Goal: Information Seeking & Learning: Learn about a topic

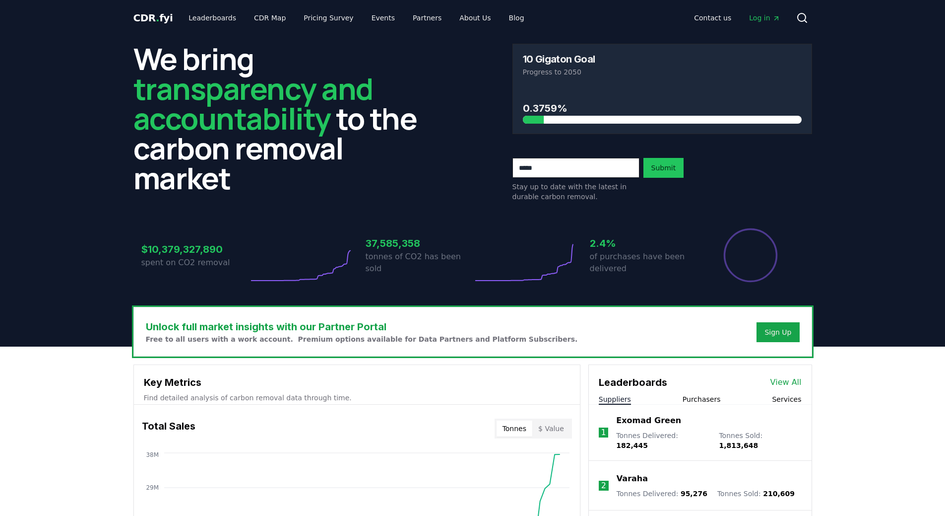
scroll to position [149, 0]
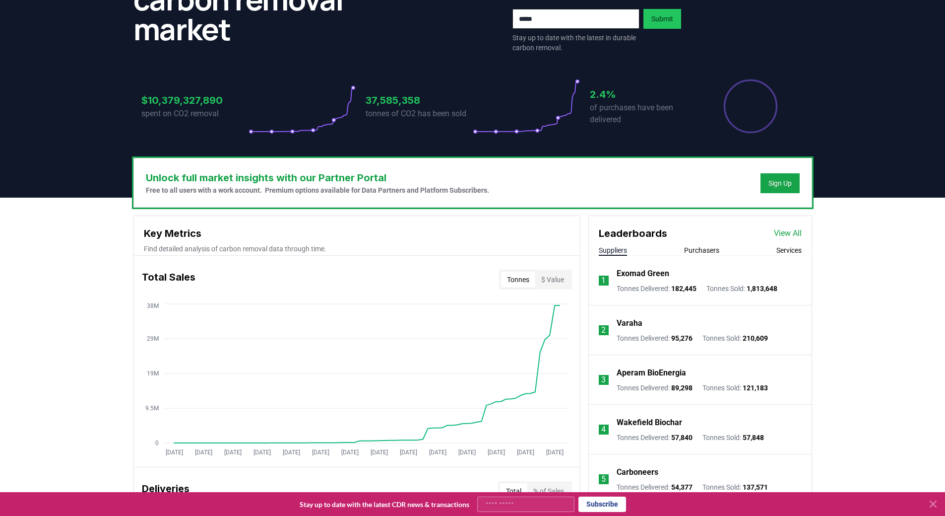
click at [546, 278] on button "$ Value" at bounding box center [552, 279] width 35 height 16
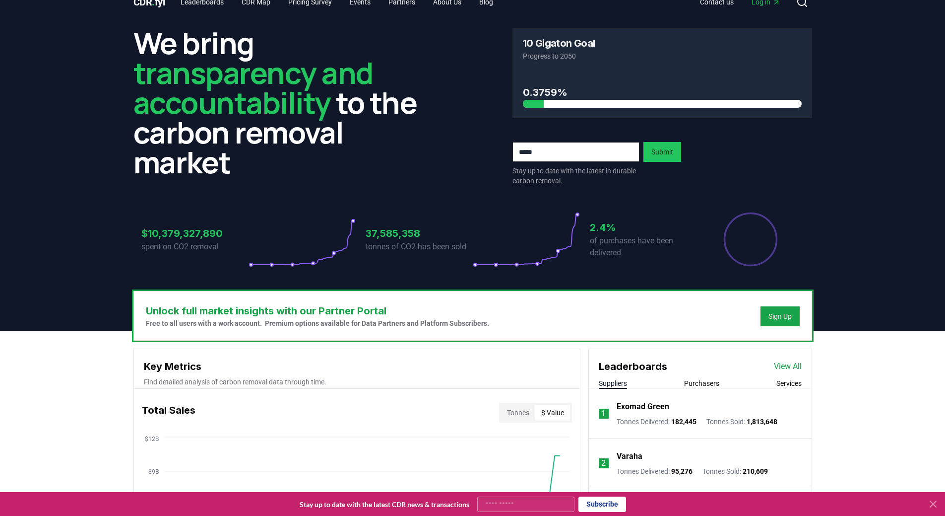
scroll to position [0, 0]
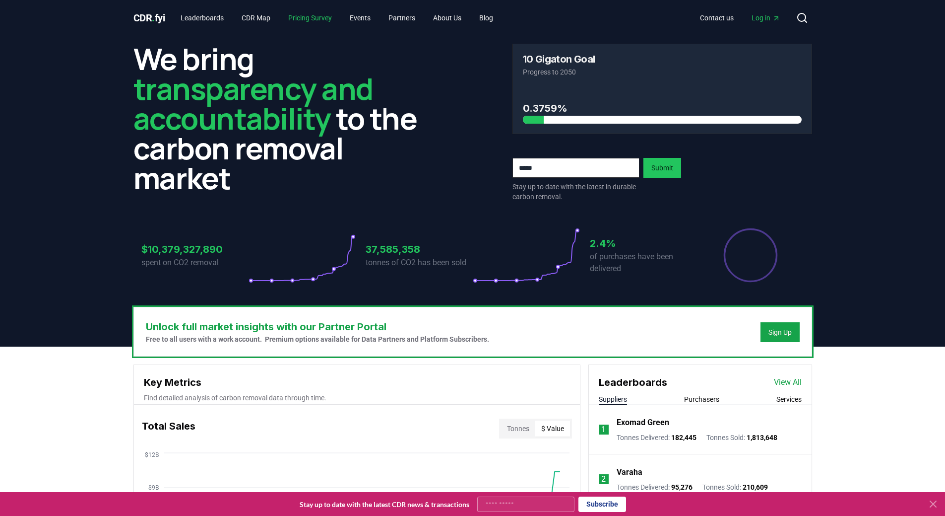
click at [319, 15] on link "Pricing Survey" at bounding box center [310, 18] width 60 height 18
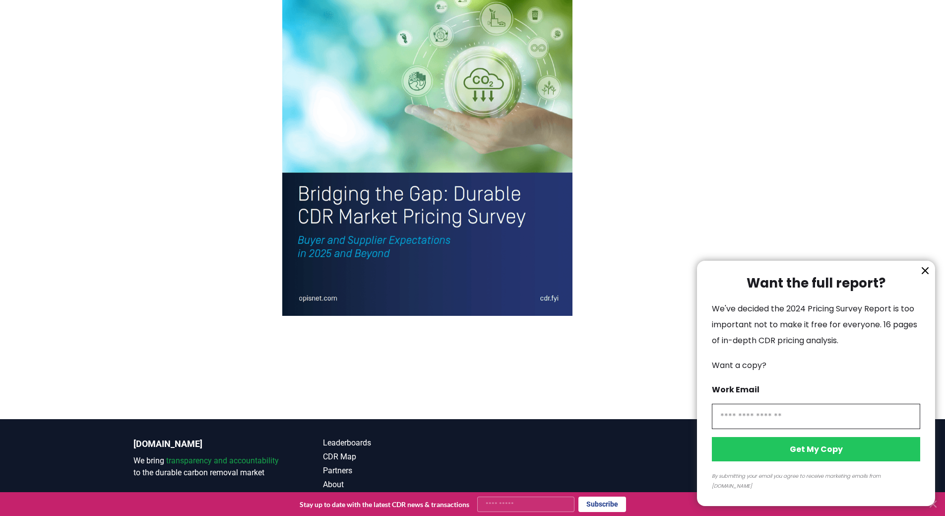
scroll to position [2150, 0]
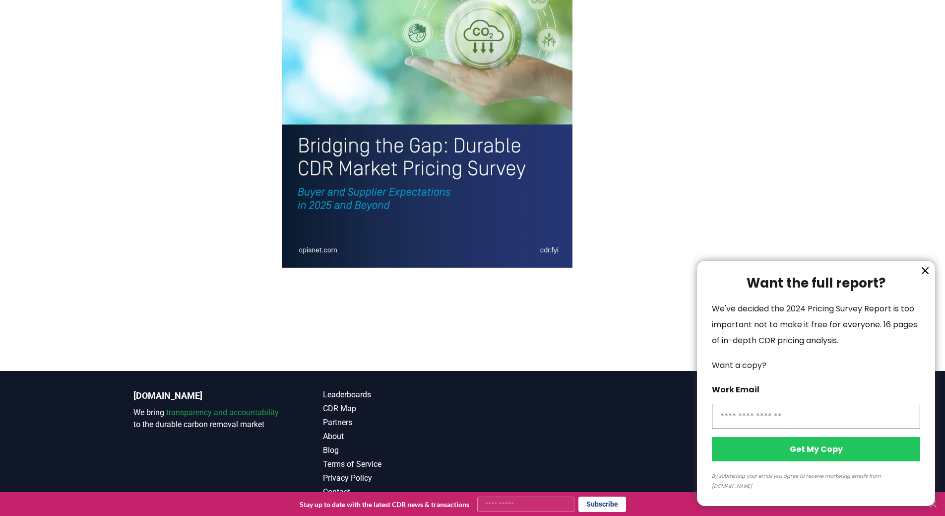
click at [563, 334] on div at bounding box center [472, 258] width 945 height 516
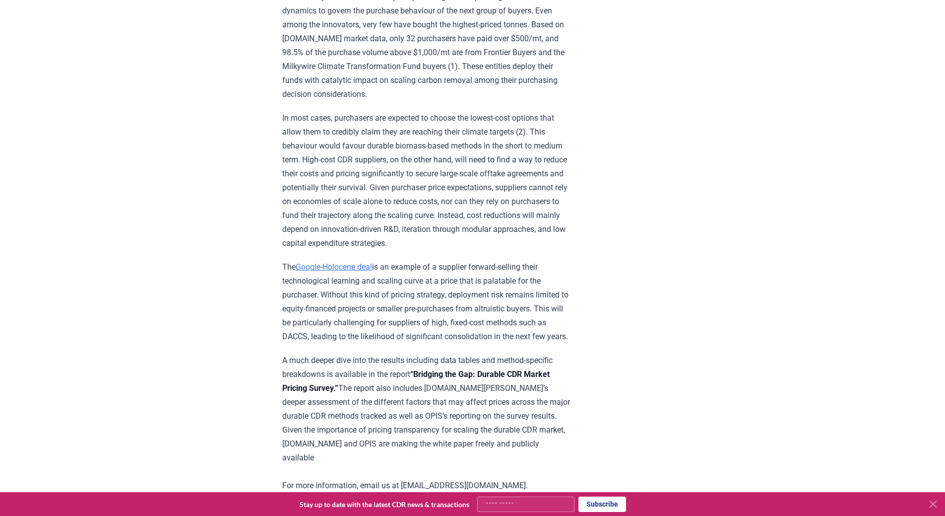
scroll to position [1555, 0]
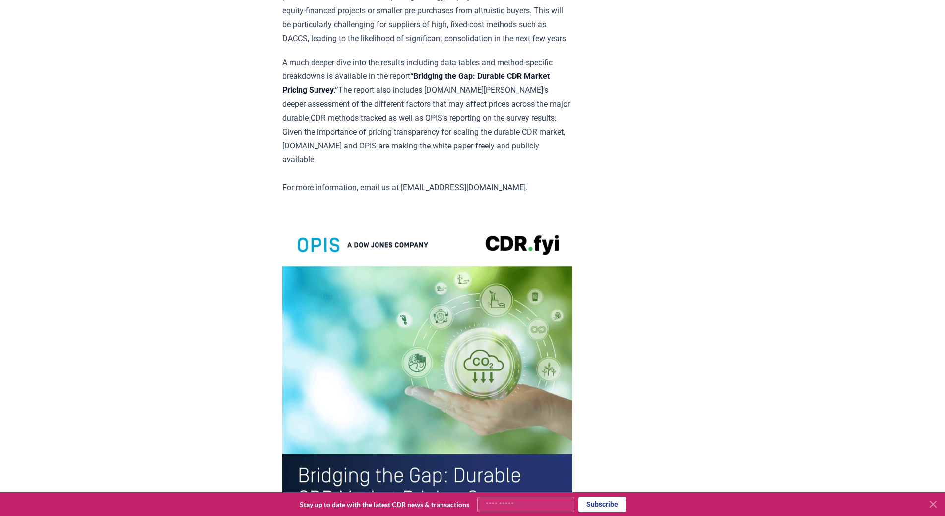
click at [411, 373] on img at bounding box center [427, 407] width 290 height 379
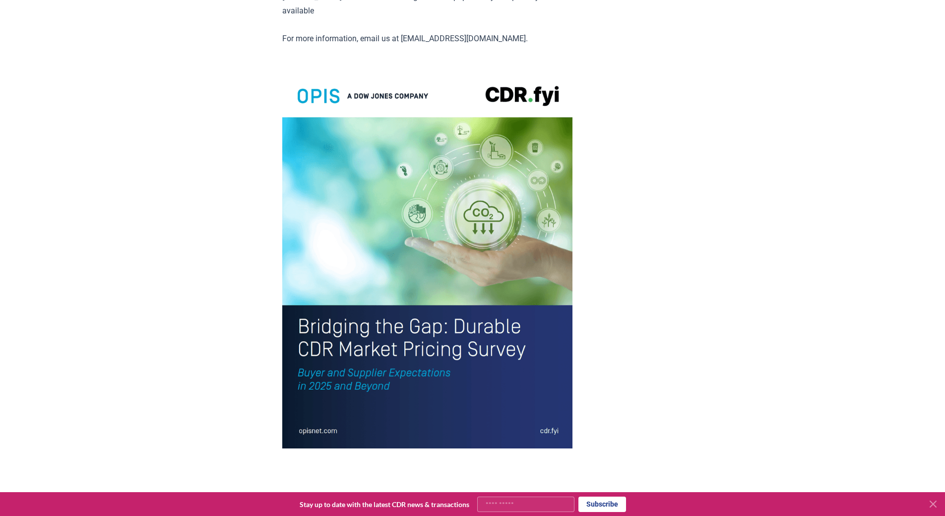
click at [429, 355] on img at bounding box center [427, 258] width 290 height 379
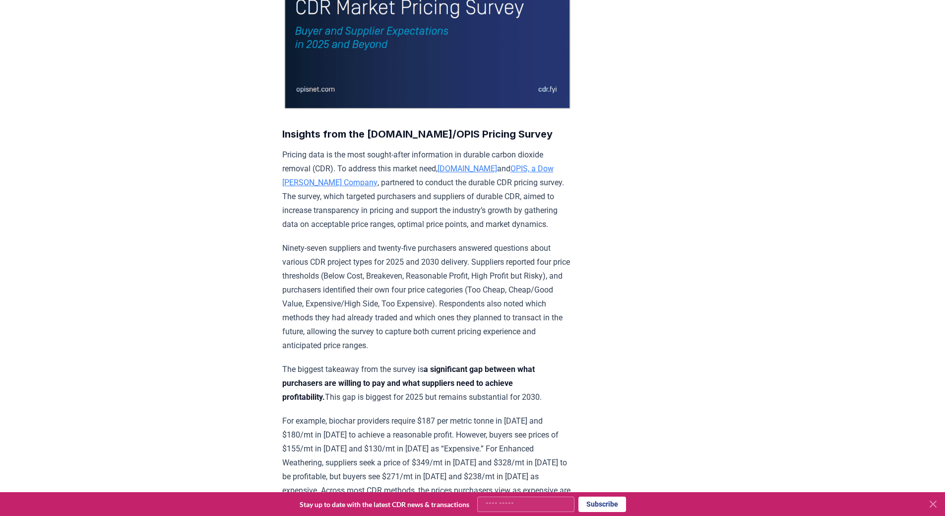
scroll to position [0, 0]
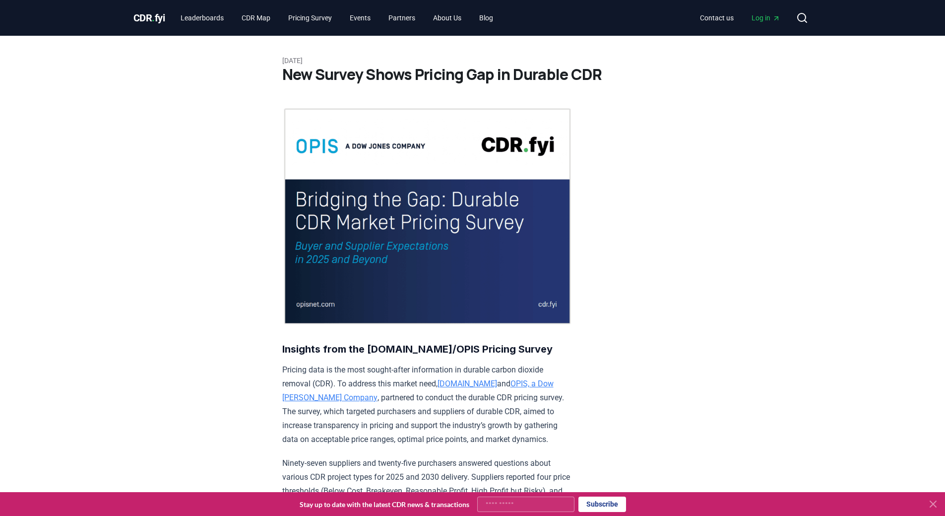
click at [326, 302] on img at bounding box center [427, 216] width 290 height 218
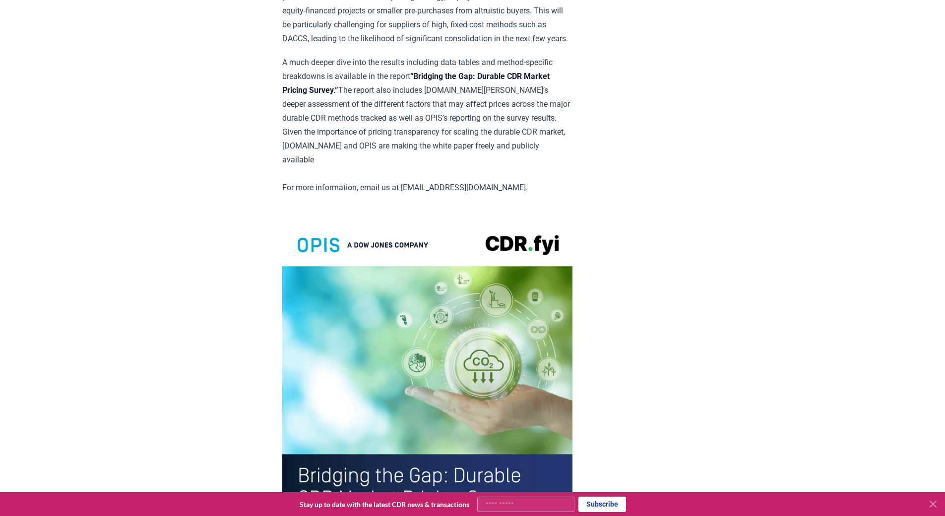
scroll to position [1704, 0]
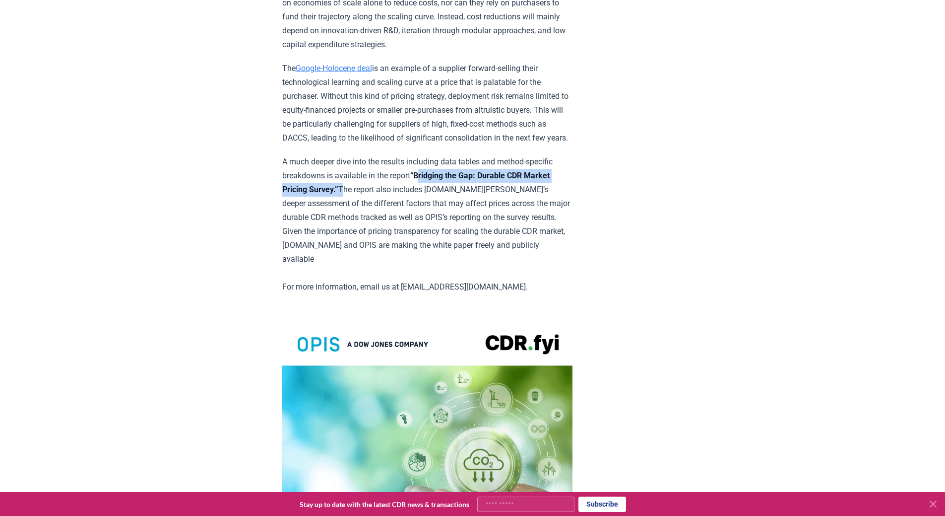
drag, startPoint x: 419, startPoint y: 211, endPoint x: 376, endPoint y: 228, distance: 46.8
click at [376, 228] on p "A much deeper dive into the results including data tables and method-specific b…" at bounding box center [427, 224] width 290 height 139
copy p "Bridging the Gap: Durable CDR Market Pricing Survey.”"
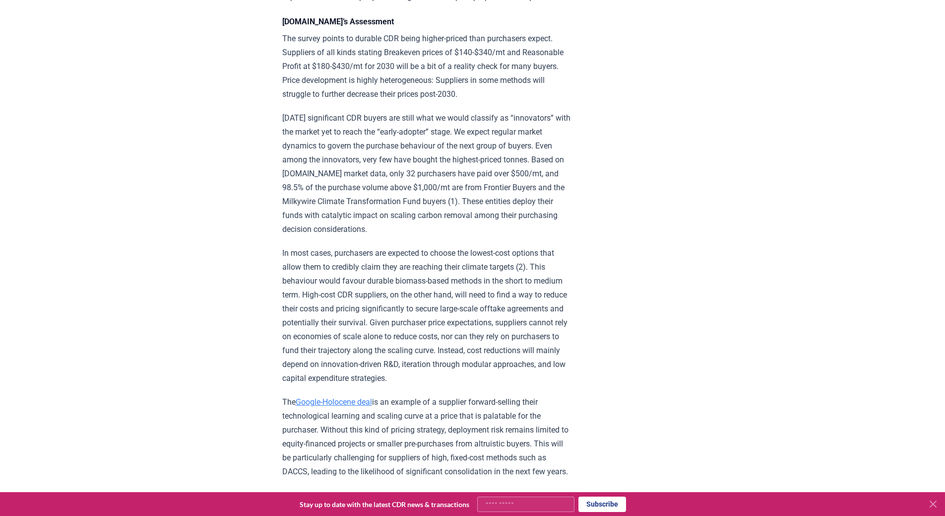
scroll to position [0, 0]
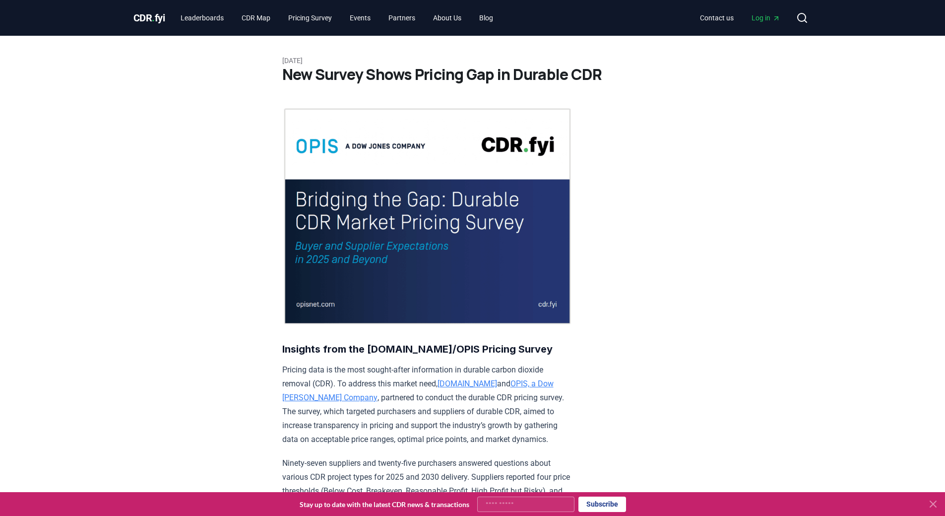
drag, startPoint x: 724, startPoint y: 332, endPoint x: 670, endPoint y: -57, distance: 392.8
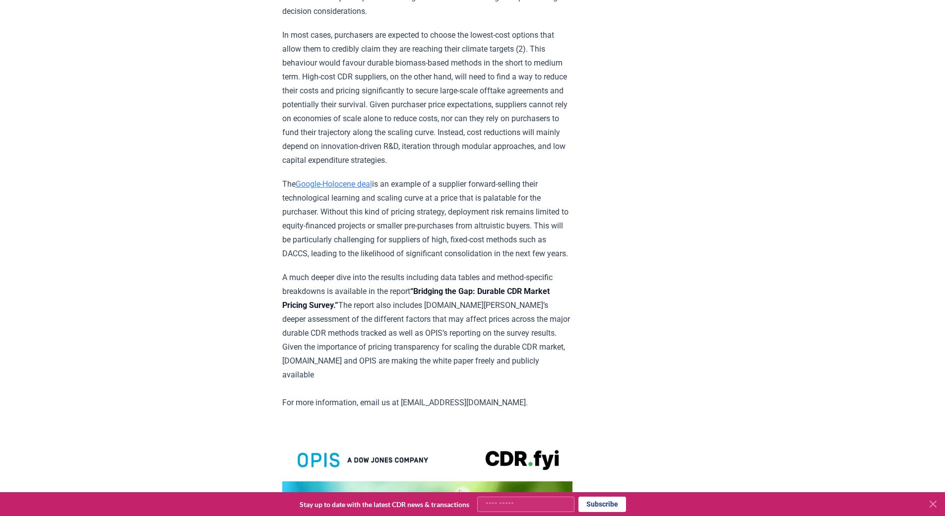
scroll to position [1687, 0]
